Goal: Task Accomplishment & Management: Use online tool/utility

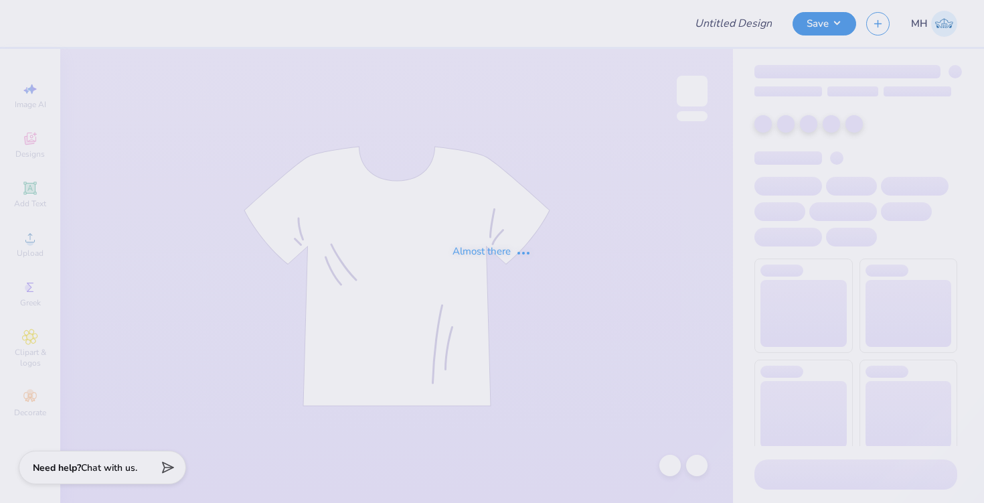
type input "Allianz - merch"
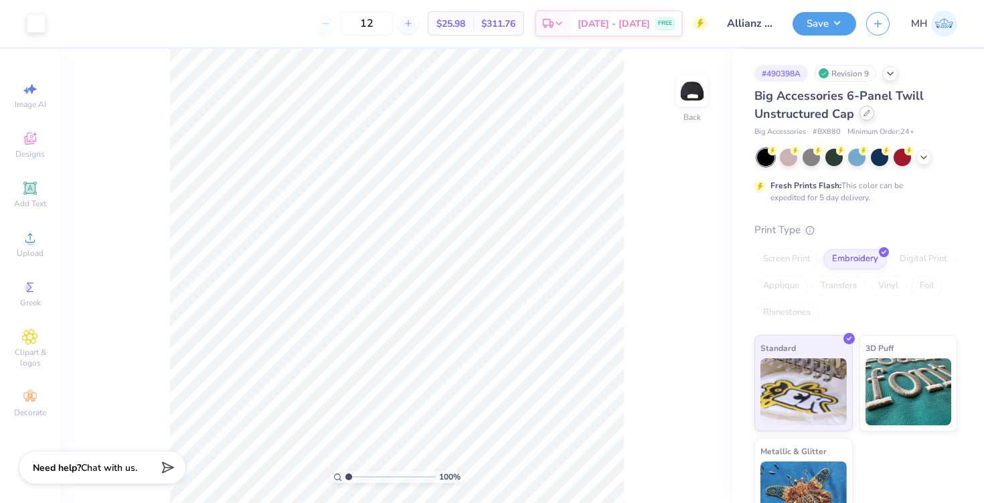
click at [865, 110] on icon at bounding box center [866, 113] width 7 height 7
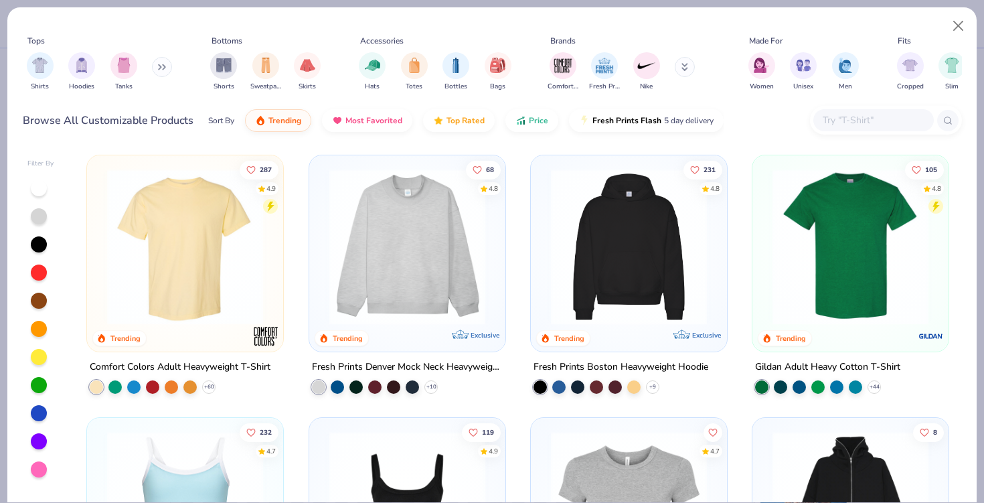
click at [155, 67] on button at bounding box center [162, 67] width 20 height 20
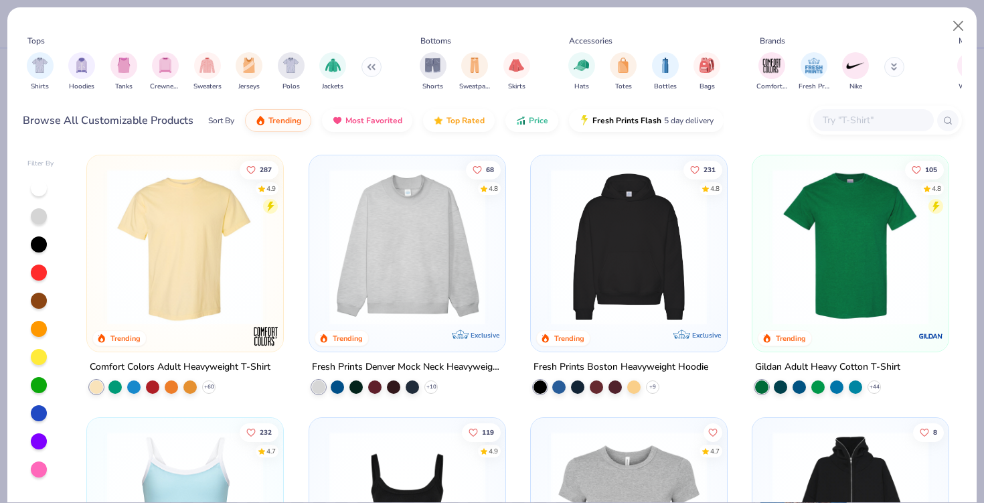
click at [367, 70] on icon at bounding box center [371, 67] width 8 height 7
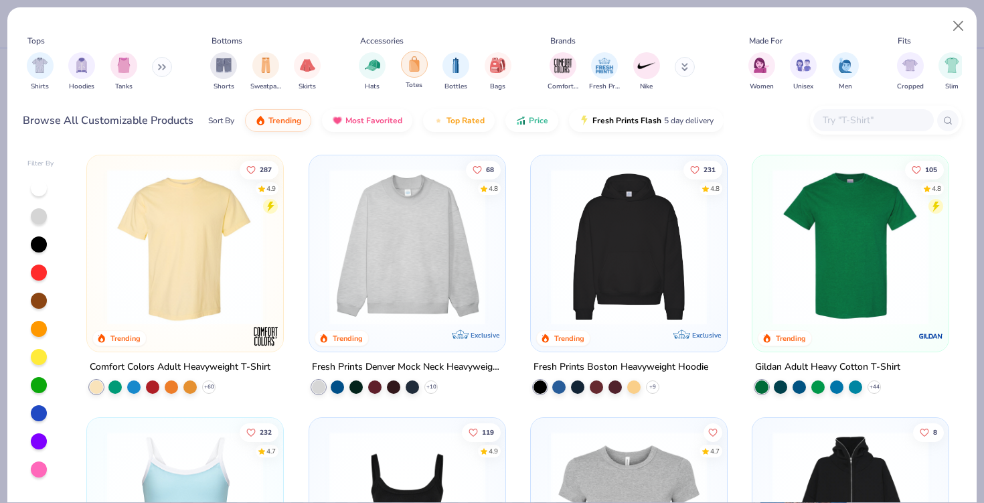
click at [422, 72] on div "filter for Totes" at bounding box center [414, 64] width 27 height 27
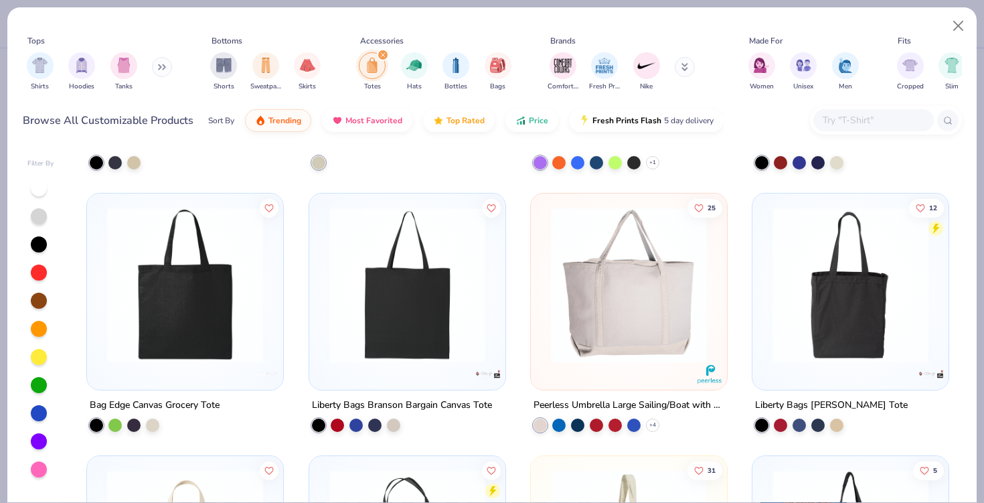
scroll to position [1097, 0]
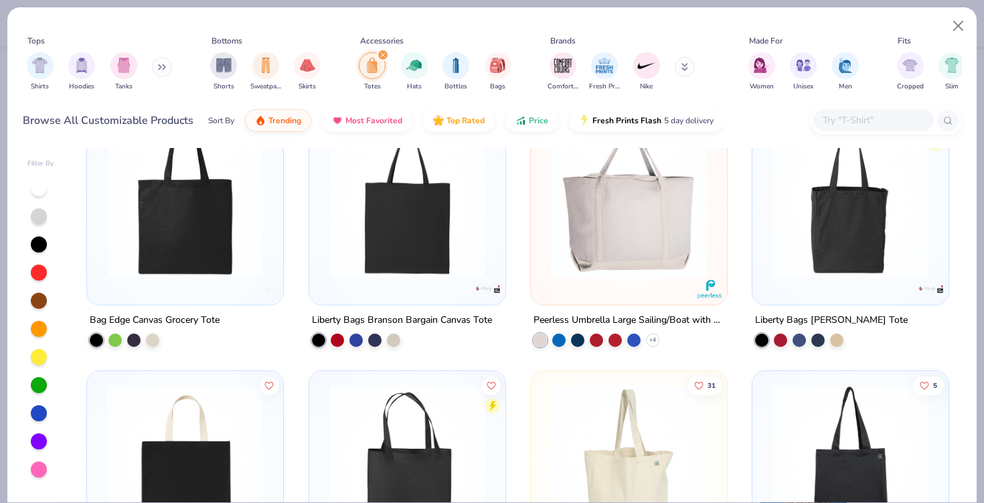
click at [682, 248] on img at bounding box center [628, 200] width 169 height 156
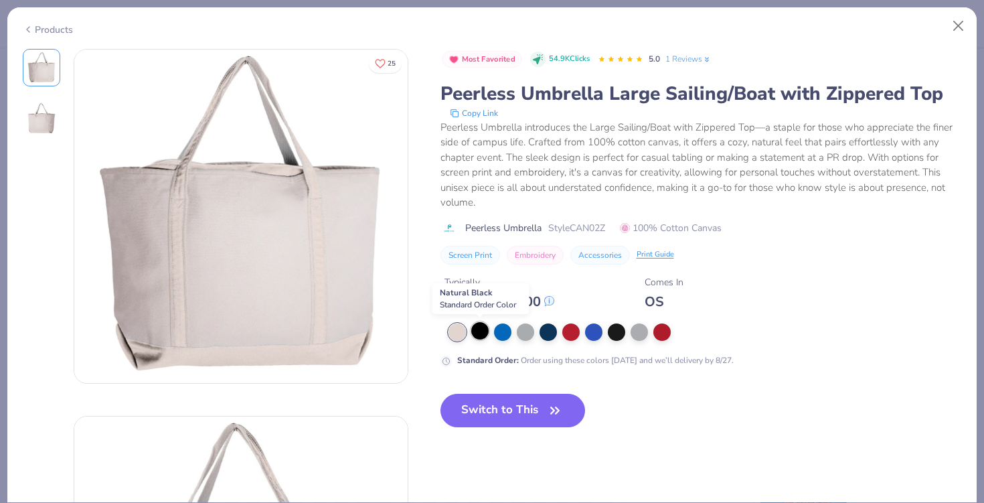
click at [479, 333] on div at bounding box center [479, 330] width 17 height 17
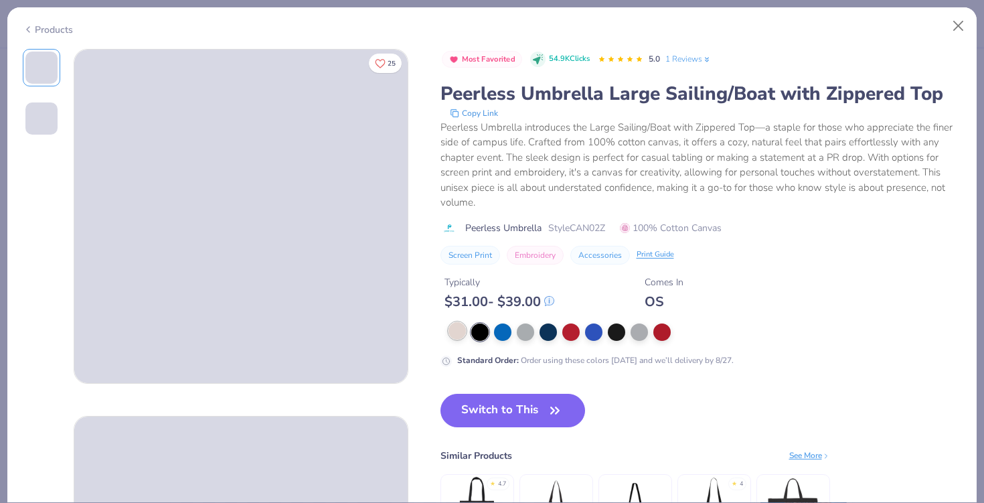
click at [455, 331] on div at bounding box center [456, 330] width 17 height 17
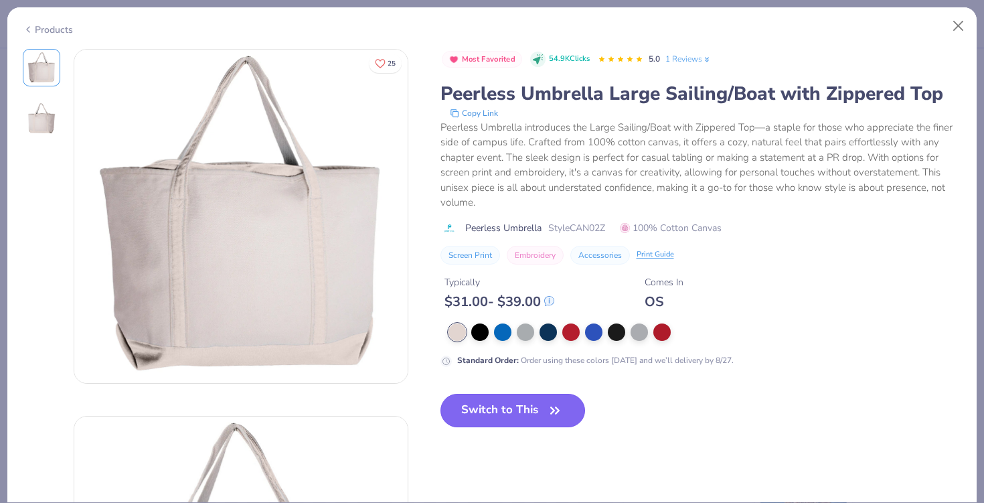
click at [498, 410] on button "Switch to This" at bounding box center [512, 409] width 145 height 33
type input "25"
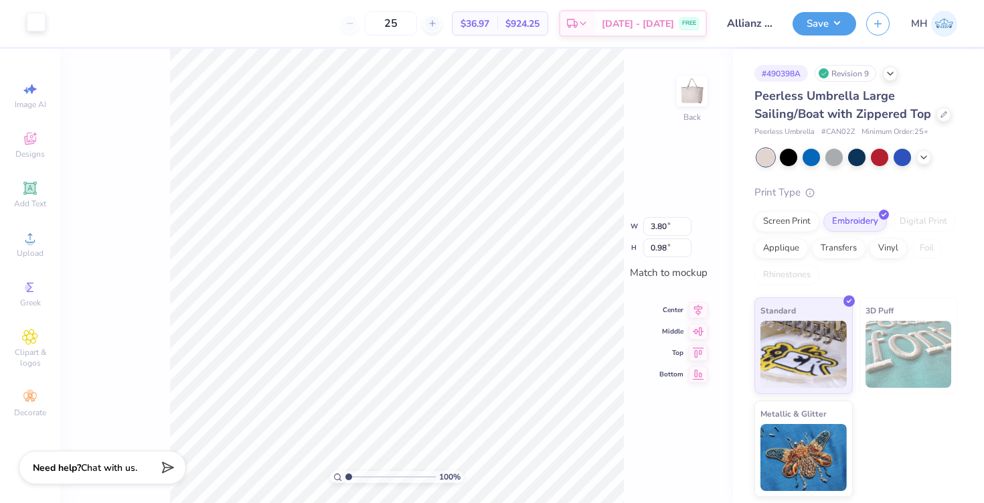
click at [34, 19] on div at bounding box center [36, 22] width 19 height 19
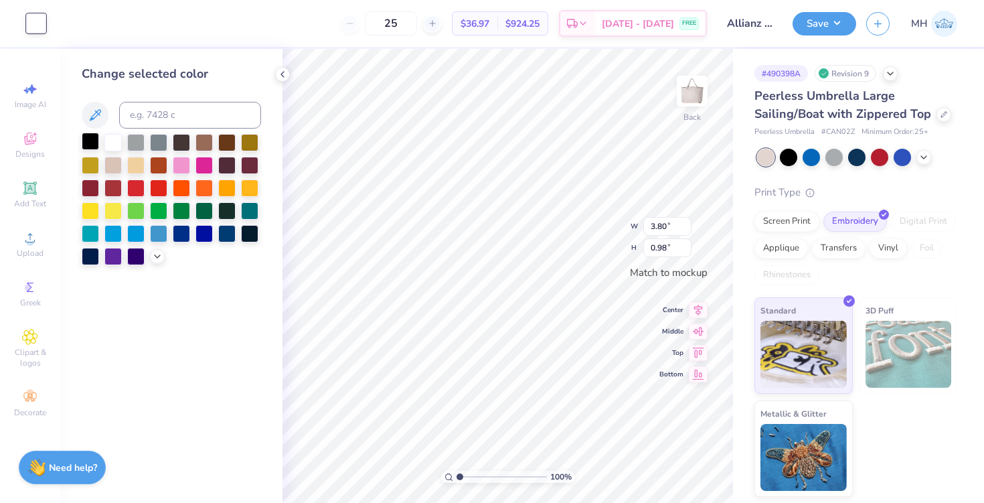
click at [95, 149] on div at bounding box center [90, 141] width 17 height 17
click at [278, 75] on icon at bounding box center [282, 74] width 11 height 11
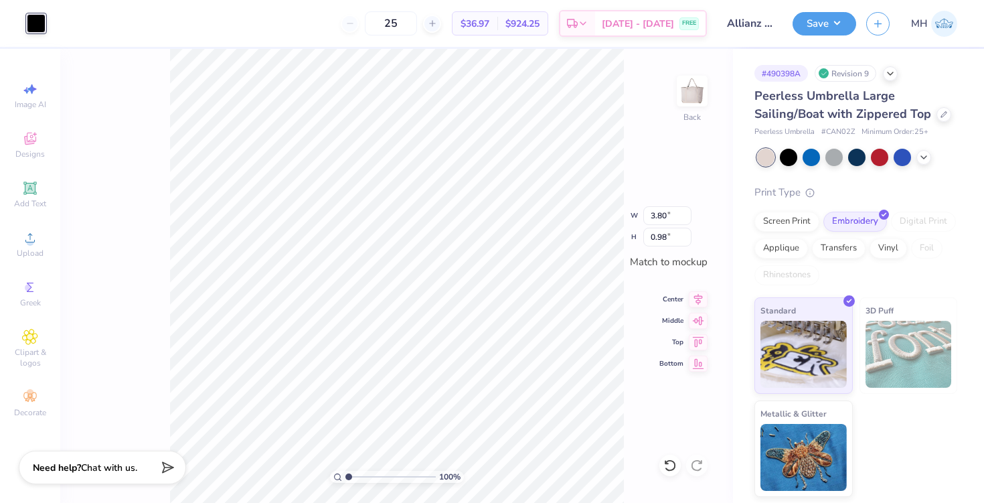
type input "6.21"
type input "1.59"
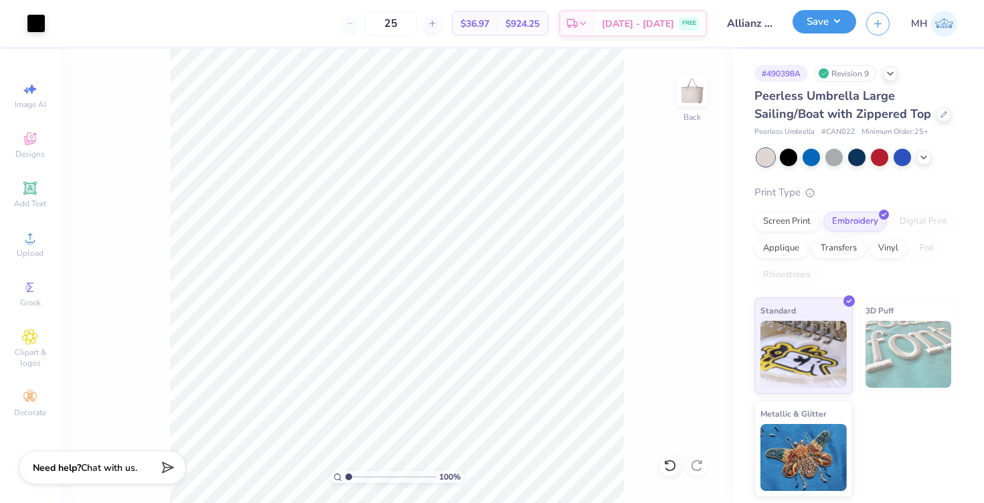
click at [834, 12] on button "Save" at bounding box center [824, 21] width 64 height 23
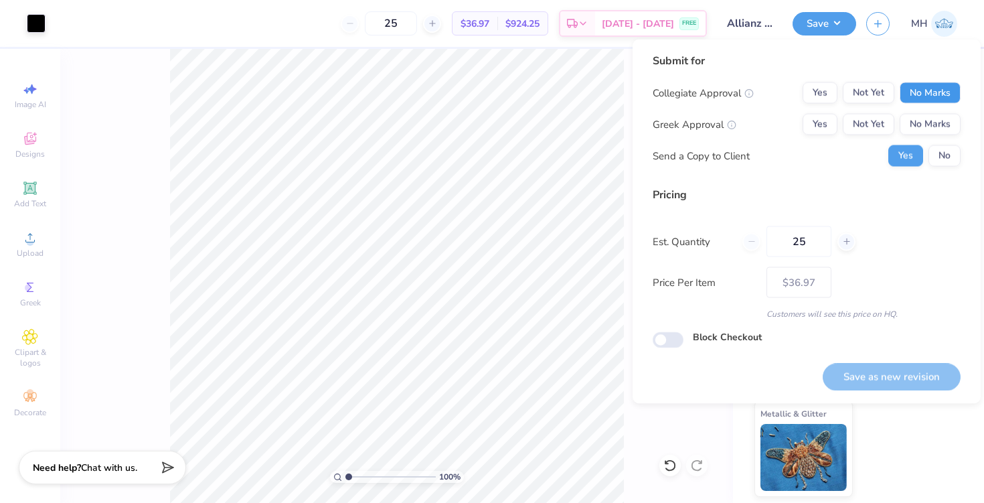
click at [921, 90] on button "No Marks" at bounding box center [929, 92] width 61 height 21
click at [932, 123] on button "No Marks" at bounding box center [929, 124] width 61 height 21
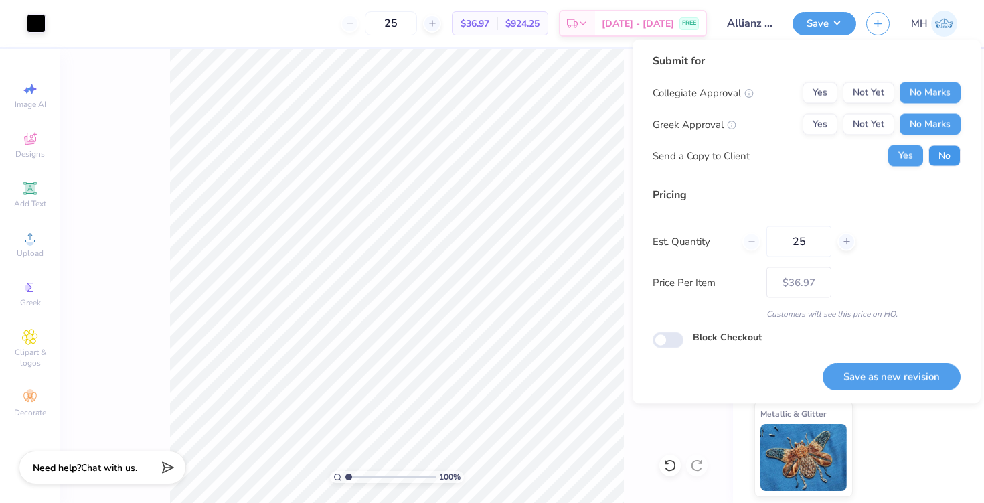
click at [944, 157] on button "No" at bounding box center [944, 155] width 32 height 21
click at [911, 373] on button "Save as new revision" at bounding box center [891, 376] width 138 height 27
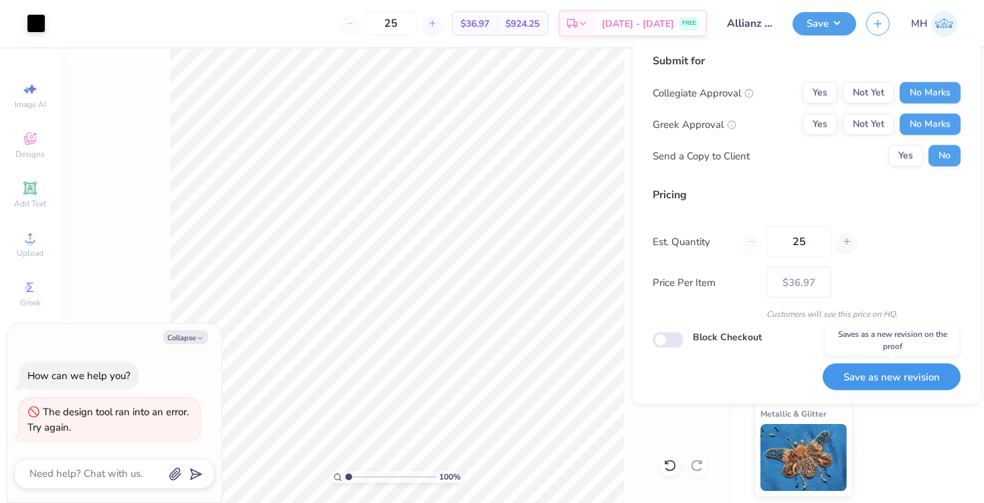
click at [913, 383] on button "Save as new revision" at bounding box center [891, 376] width 138 height 27
type input "$36.97"
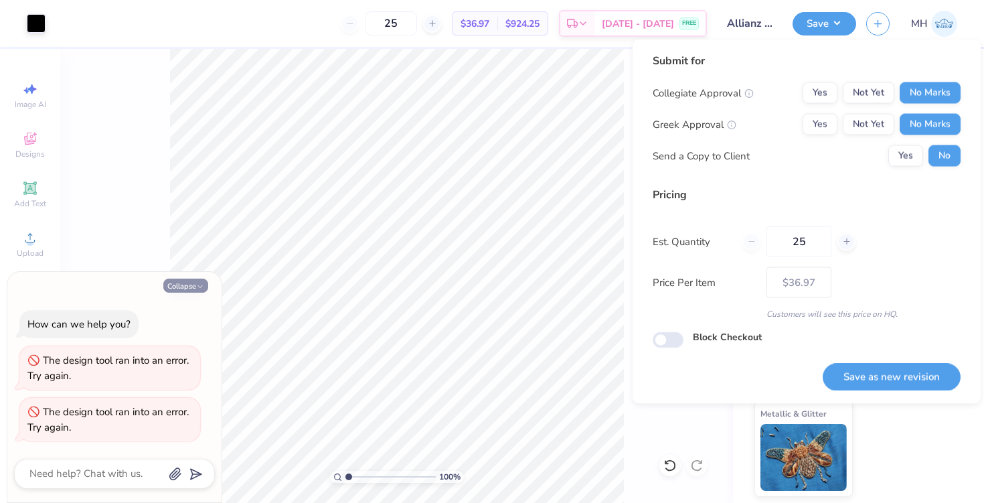
click at [175, 284] on button "Collapse" at bounding box center [185, 285] width 45 height 14
type textarea "x"
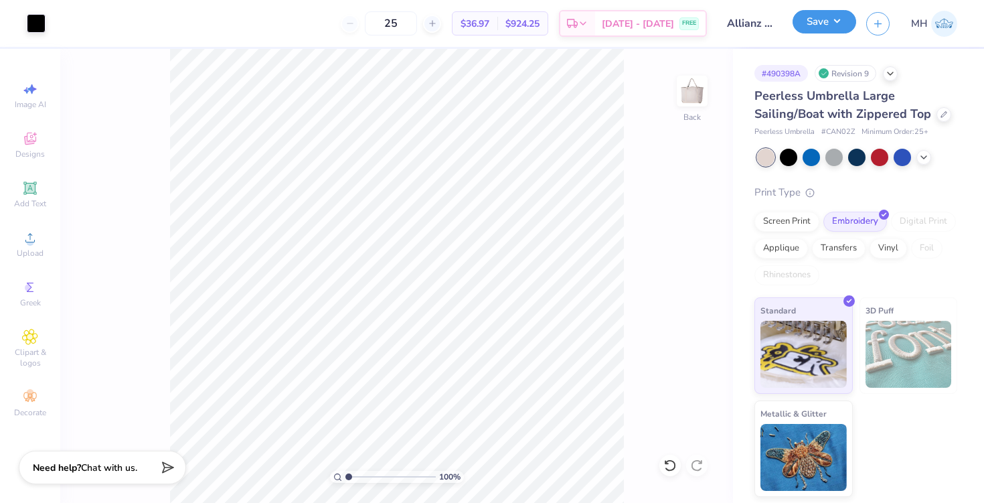
click at [810, 28] on button "Save" at bounding box center [824, 21] width 64 height 23
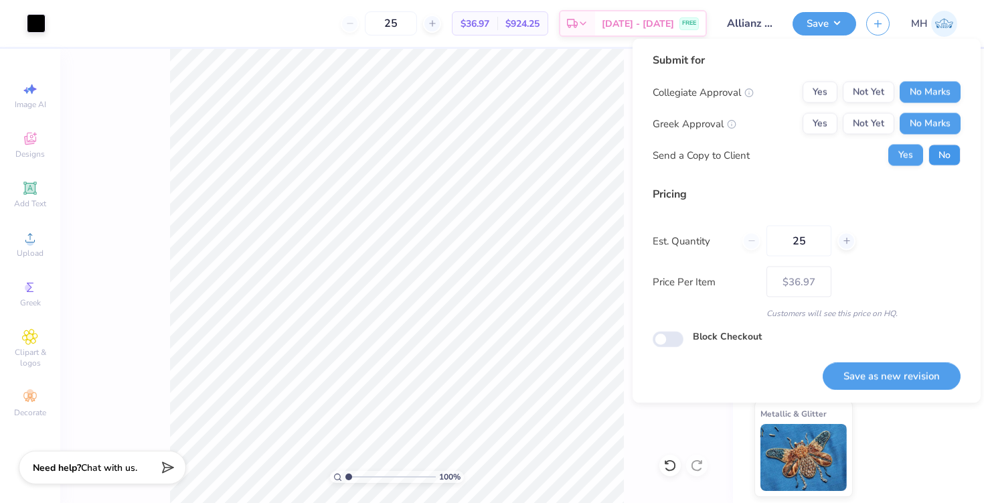
click at [947, 158] on button "No" at bounding box center [944, 155] width 32 height 21
click at [912, 369] on button "Save as new revision" at bounding box center [891, 375] width 138 height 27
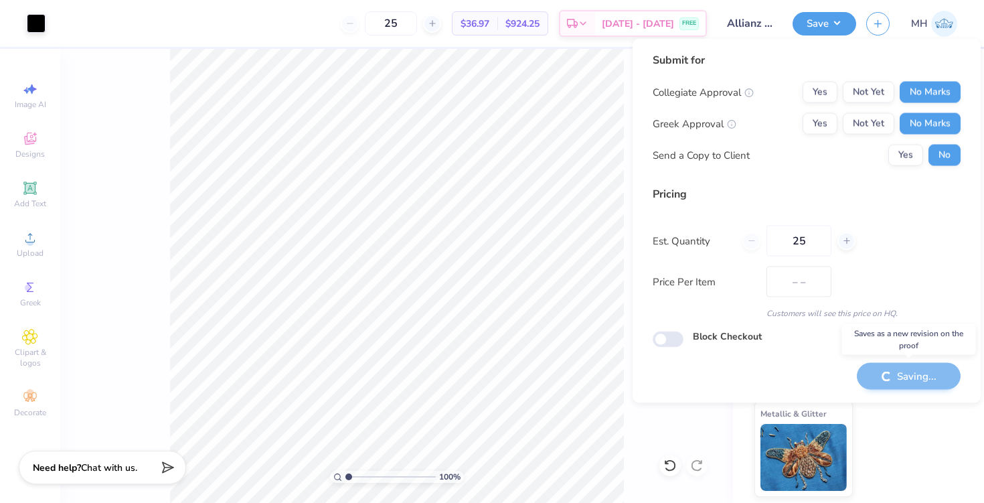
type input "$36.97"
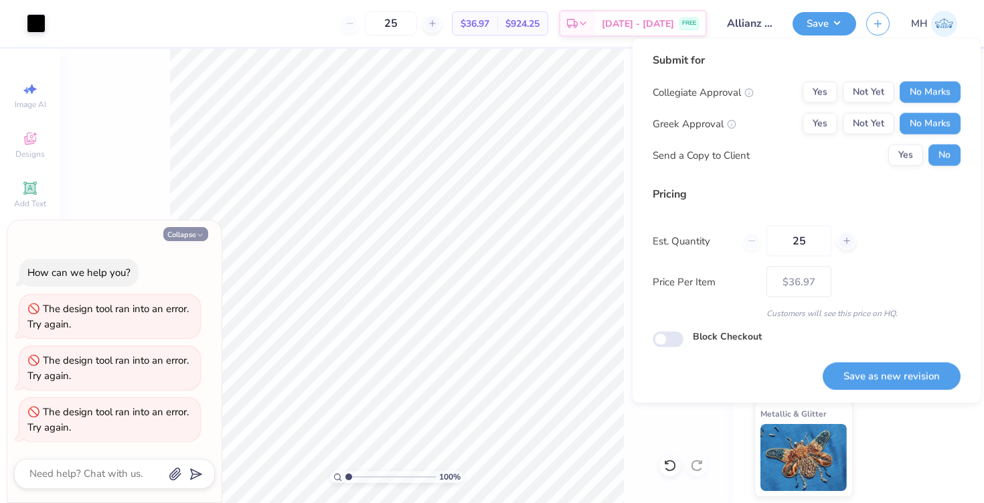
click at [204, 234] on button "Collapse" at bounding box center [185, 234] width 45 height 14
type textarea "x"
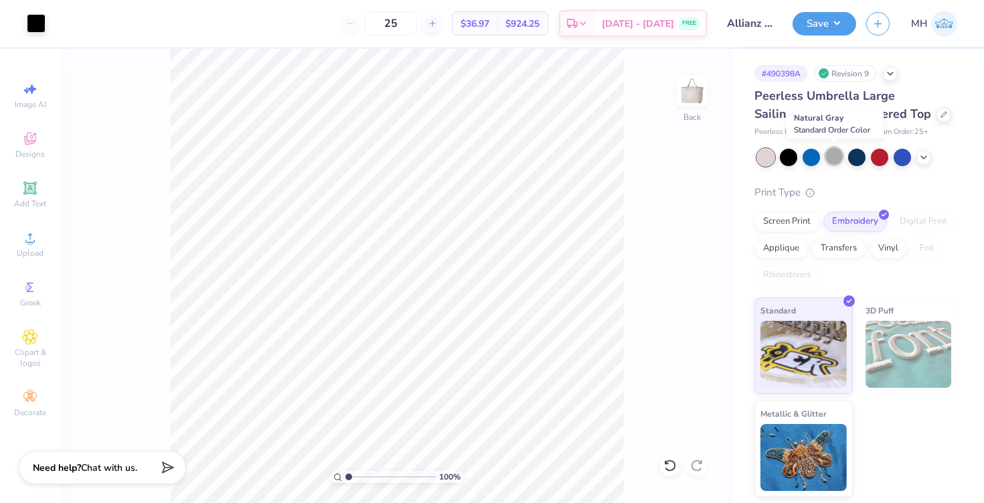
click at [834, 161] on div at bounding box center [833, 155] width 17 height 17
click at [830, 159] on div at bounding box center [833, 155] width 17 height 17
click at [879, 157] on div at bounding box center [879, 155] width 17 height 17
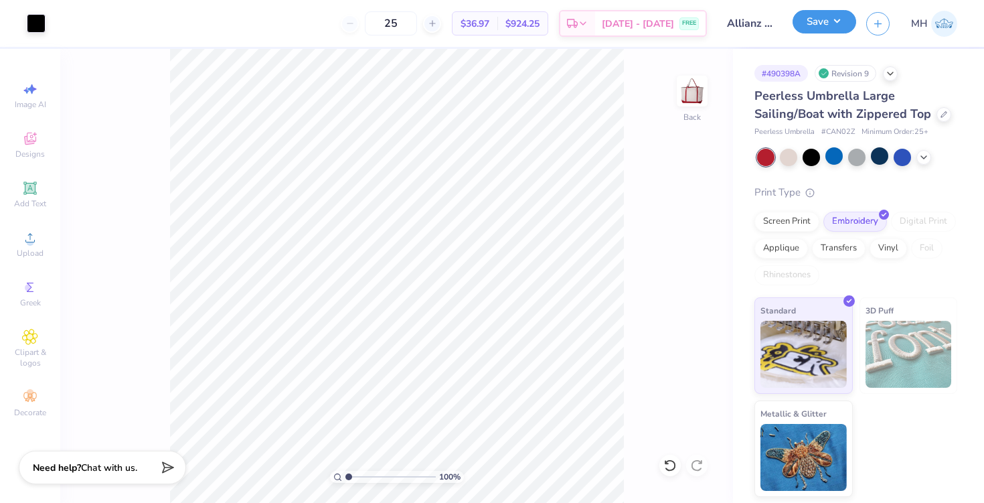
click at [818, 15] on button "Save" at bounding box center [824, 21] width 64 height 23
click at [796, 160] on div at bounding box center [788, 155] width 17 height 17
click at [814, 158] on div "Almost there" at bounding box center [522, 276] width 924 height 454
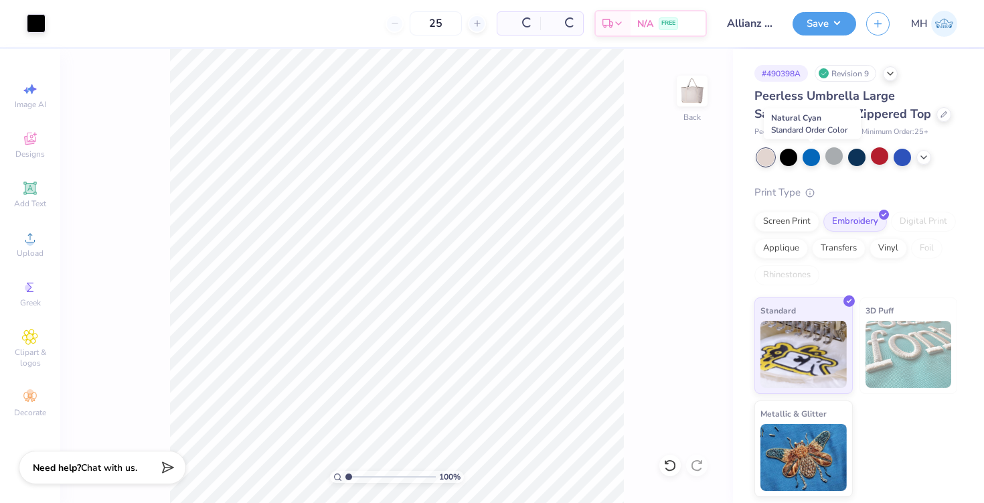
click at [814, 158] on div at bounding box center [810, 157] width 17 height 17
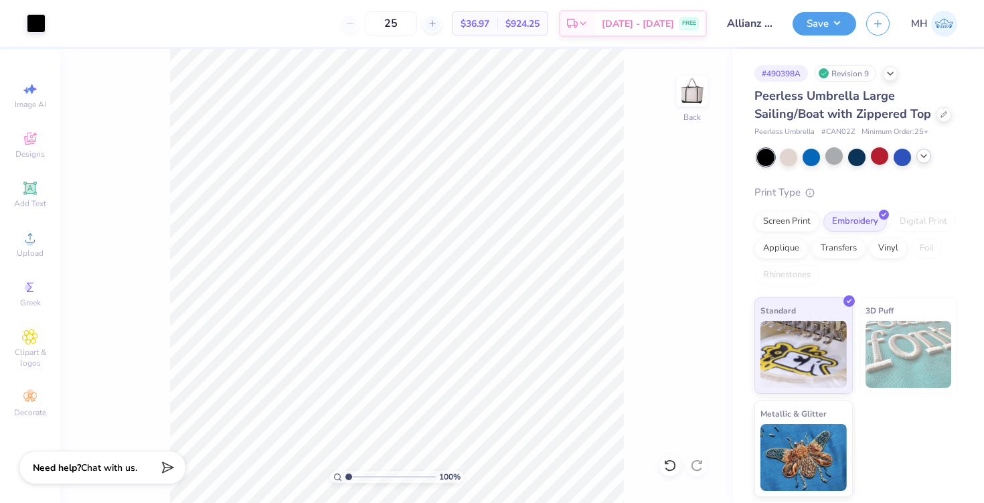
click at [923, 155] on icon at bounding box center [923, 156] width 11 height 11
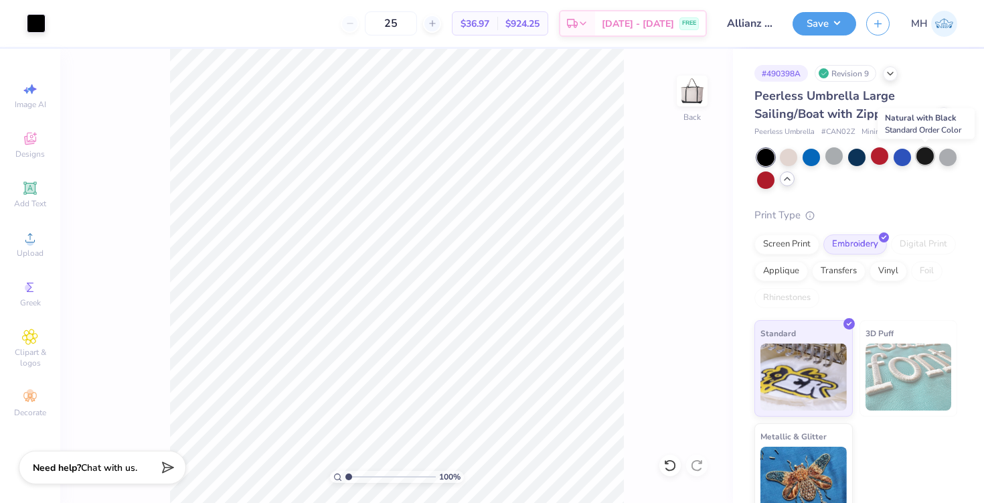
click at [928, 158] on div at bounding box center [924, 155] width 17 height 17
